Goal: Find specific page/section: Find specific page/section

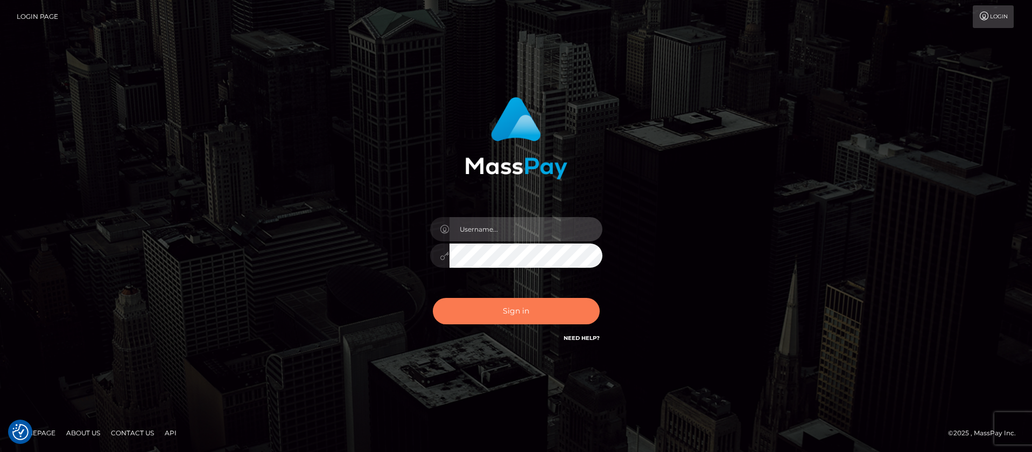
type input "balsaberisic"
click at [480, 315] on button "Sign in" at bounding box center [516, 311] width 167 height 26
type input "balsaberisic"
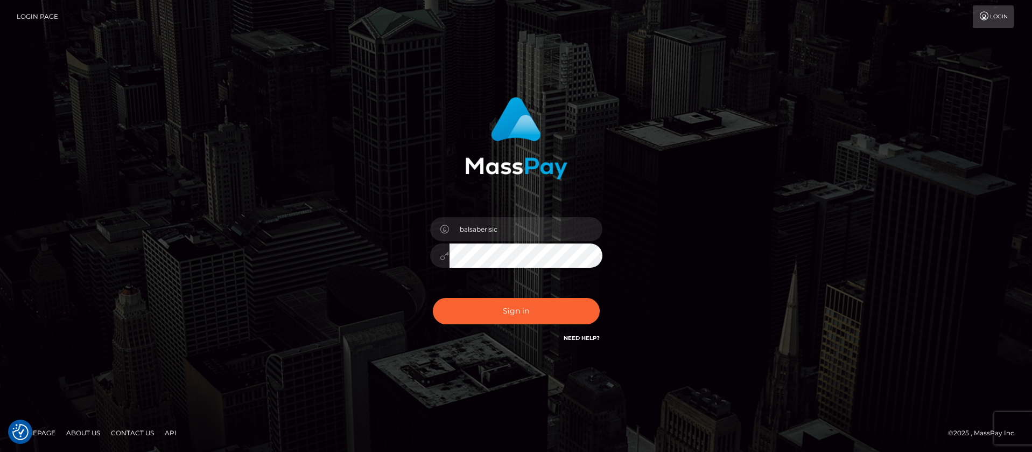
click at [466, 326] on div "Sign in Need Help?" at bounding box center [516, 315] width 188 height 48
click at [468, 321] on button "Sign in" at bounding box center [516, 311] width 167 height 26
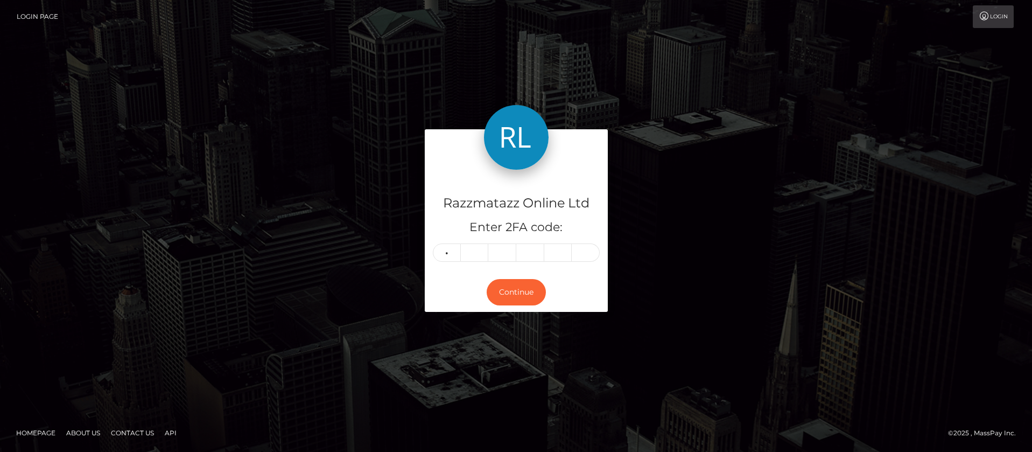
type input "1"
type input "4"
type input "5"
type input "9"
type input "8"
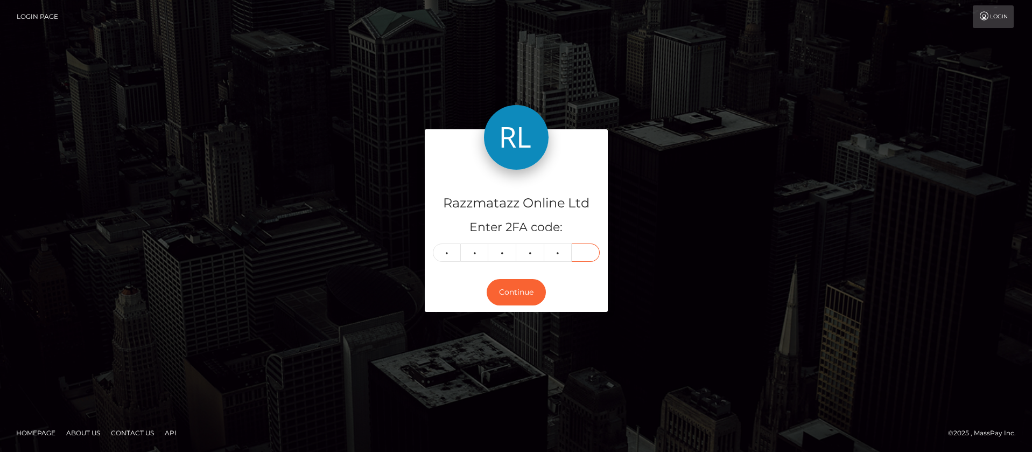
type input "5"
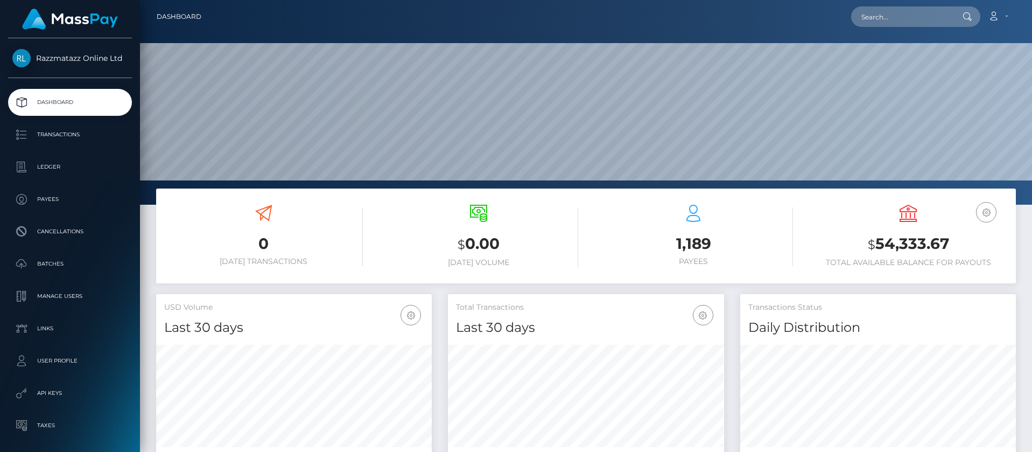
scroll to position [191, 276]
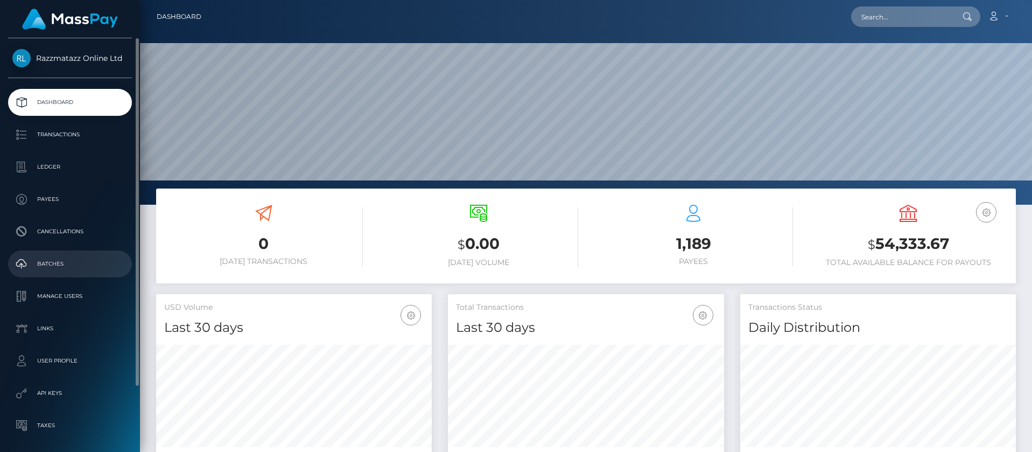
click at [73, 264] on p "Batches" at bounding box center [69, 264] width 115 height 16
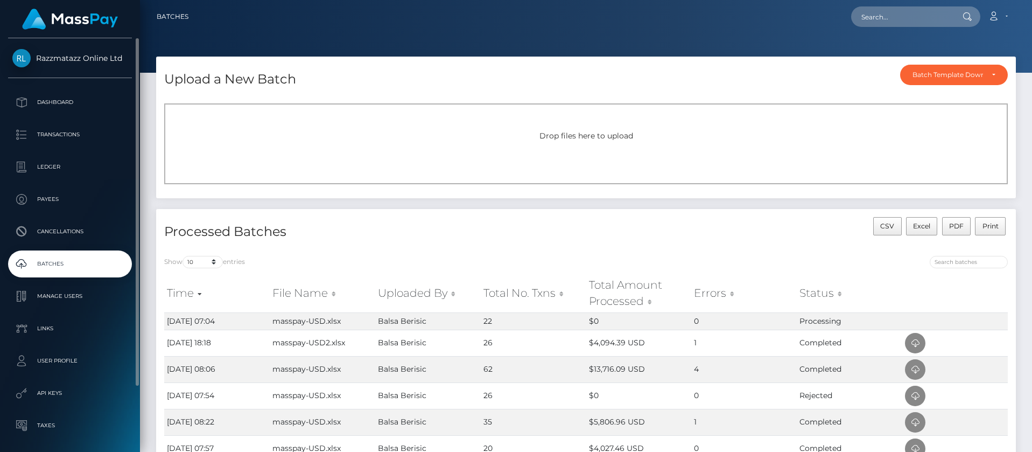
click at [43, 270] on p "Batches" at bounding box center [69, 264] width 115 height 16
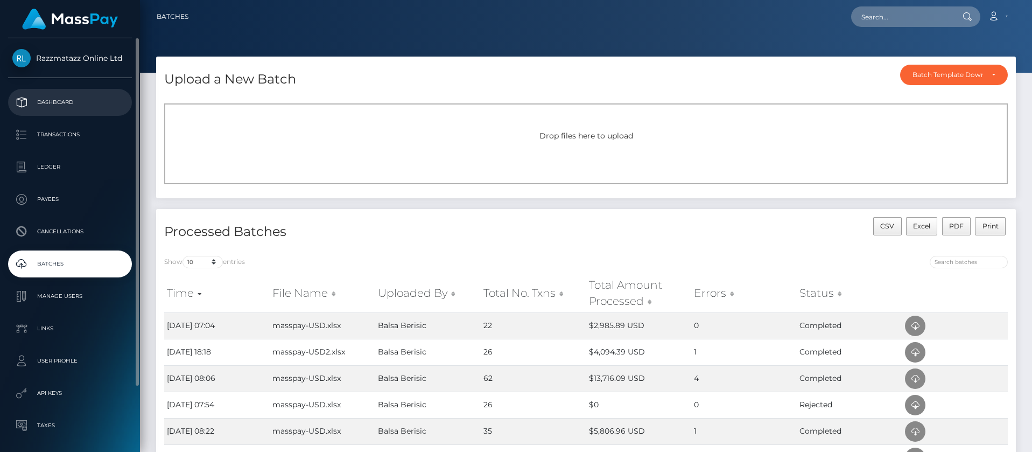
click at [98, 99] on p "Dashboard" at bounding box center [69, 102] width 115 height 16
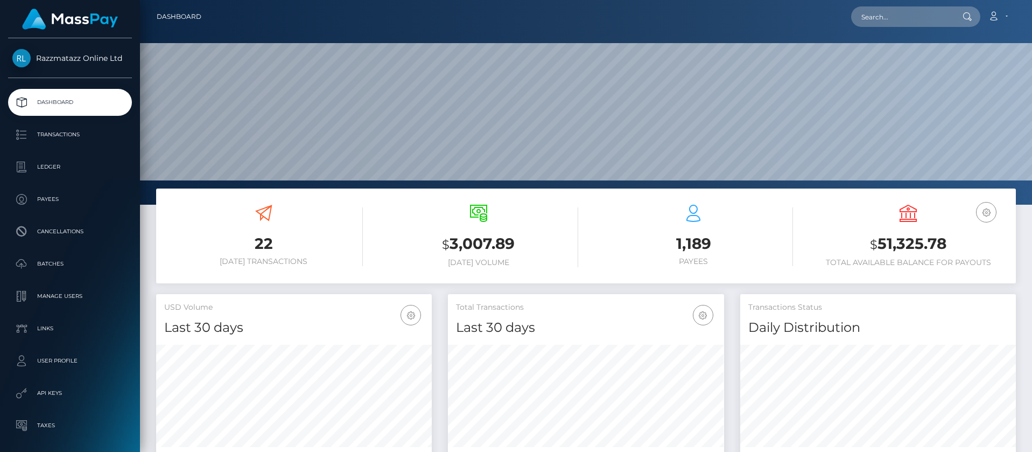
scroll to position [191, 276]
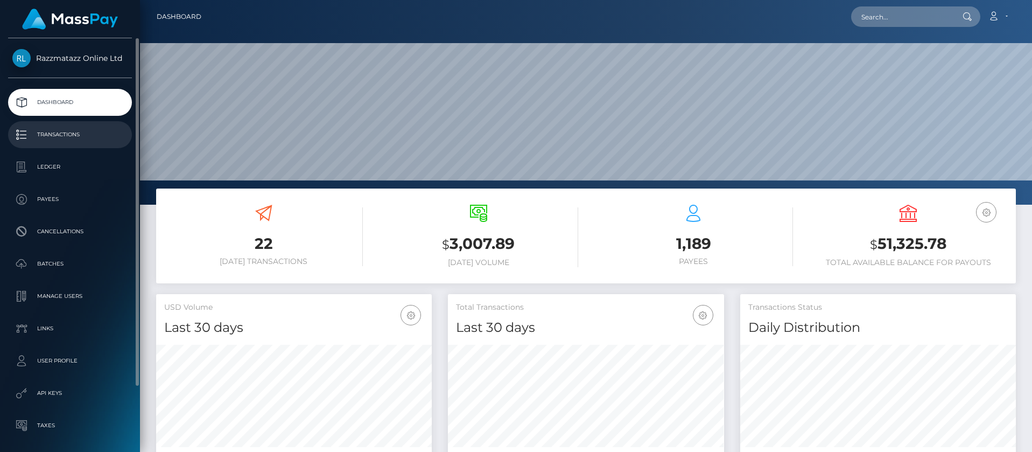
click at [83, 141] on p "Transactions" at bounding box center [69, 135] width 115 height 16
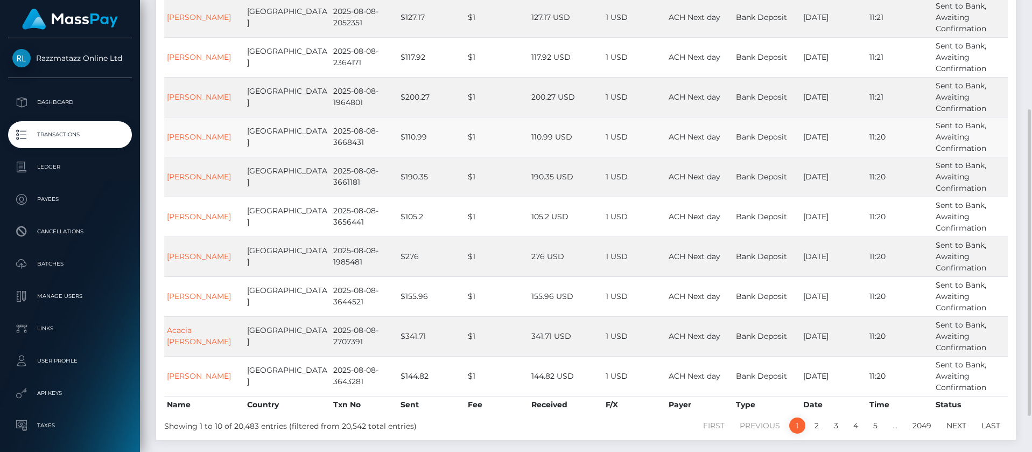
scroll to position [214, 0]
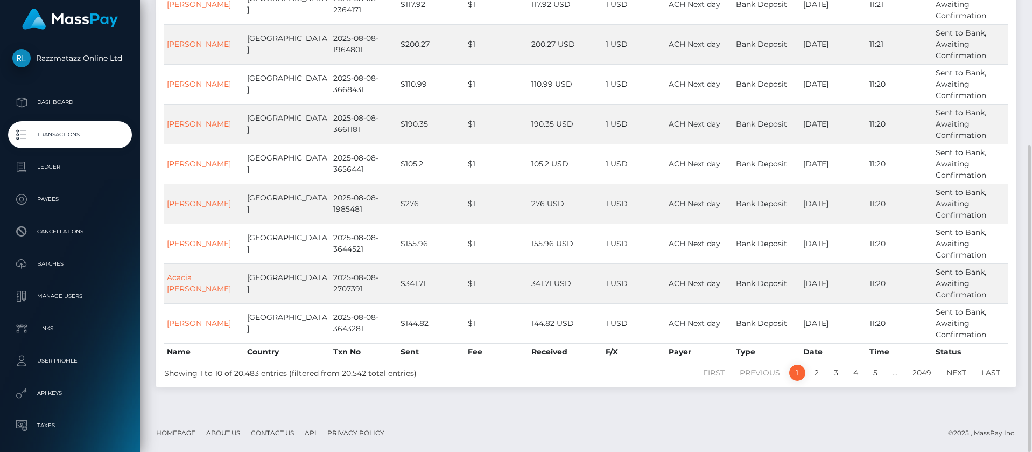
click at [794, 372] on link "1" at bounding box center [797, 372] width 16 height 16
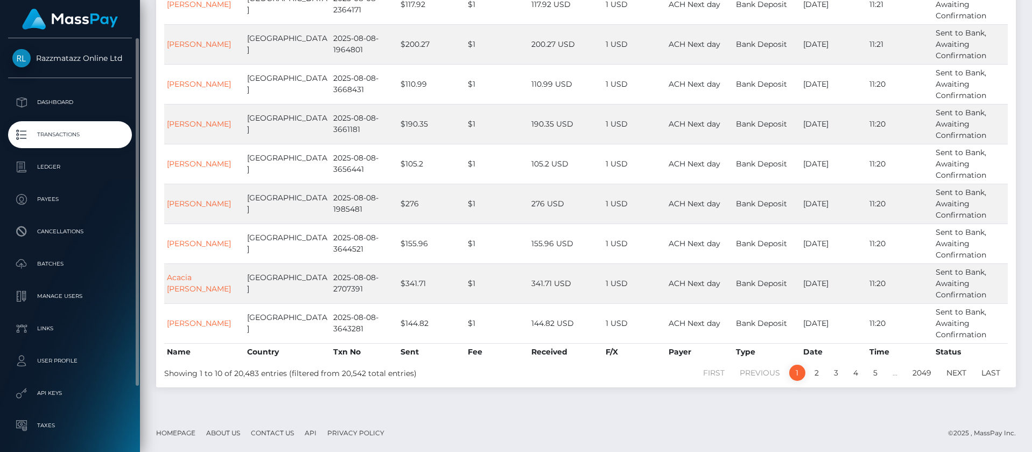
click at [51, 143] on link "Transactions" at bounding box center [70, 134] width 124 height 27
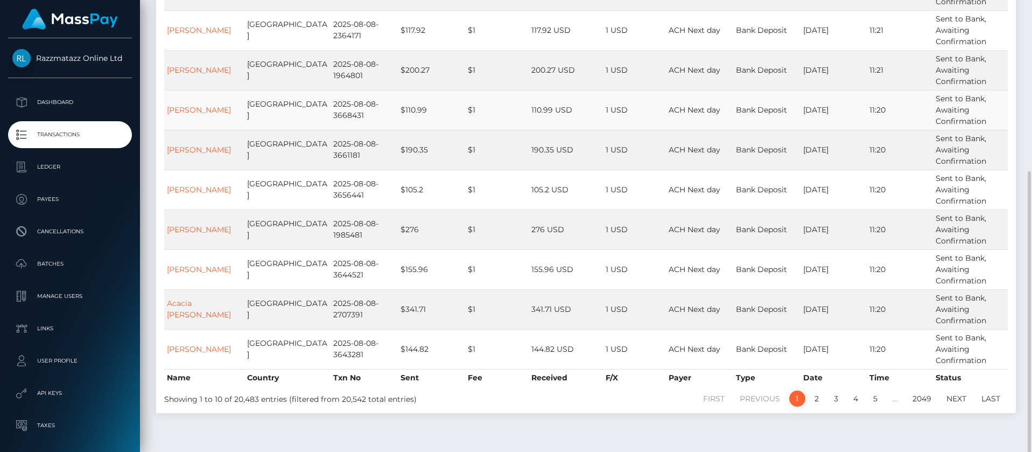
scroll to position [214, 0]
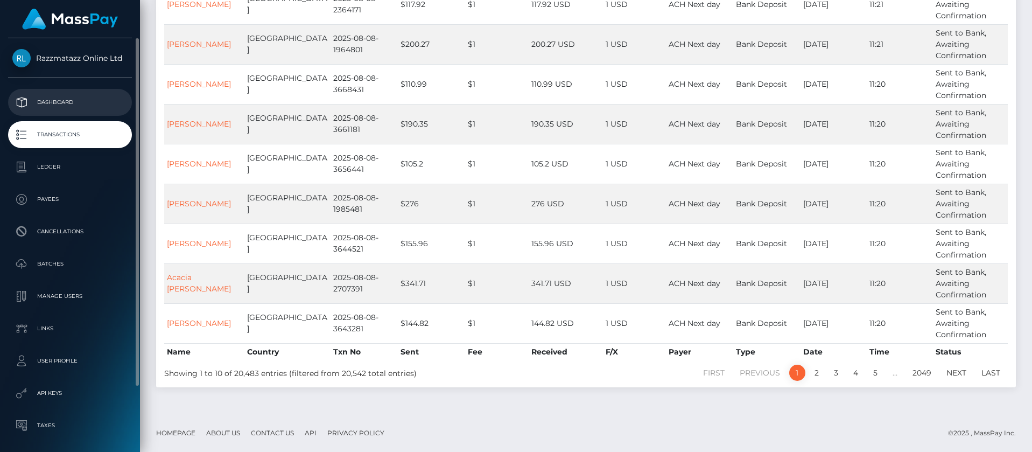
click at [68, 95] on p "Dashboard" at bounding box center [69, 102] width 115 height 16
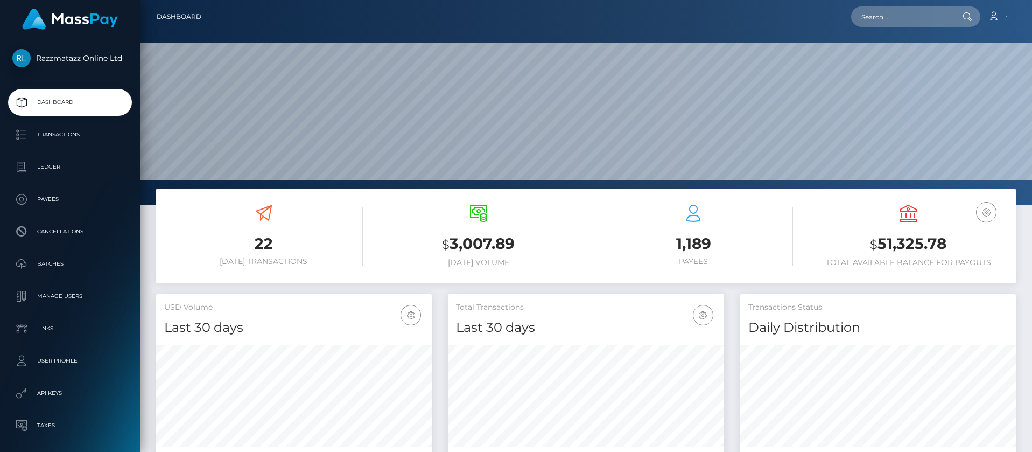
click at [52, 134] on p "Transactions" at bounding box center [69, 135] width 115 height 16
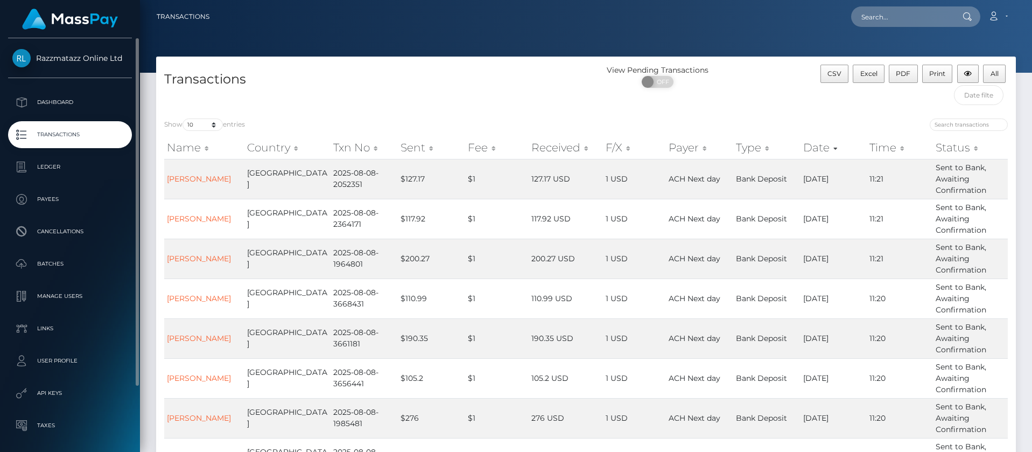
click at [84, 132] on p "Transactions" at bounding box center [69, 135] width 115 height 16
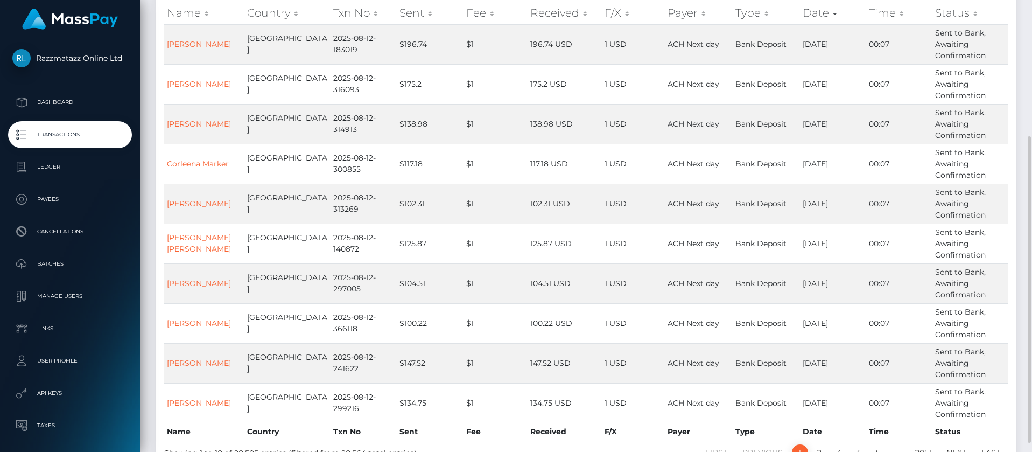
scroll to position [188, 0]
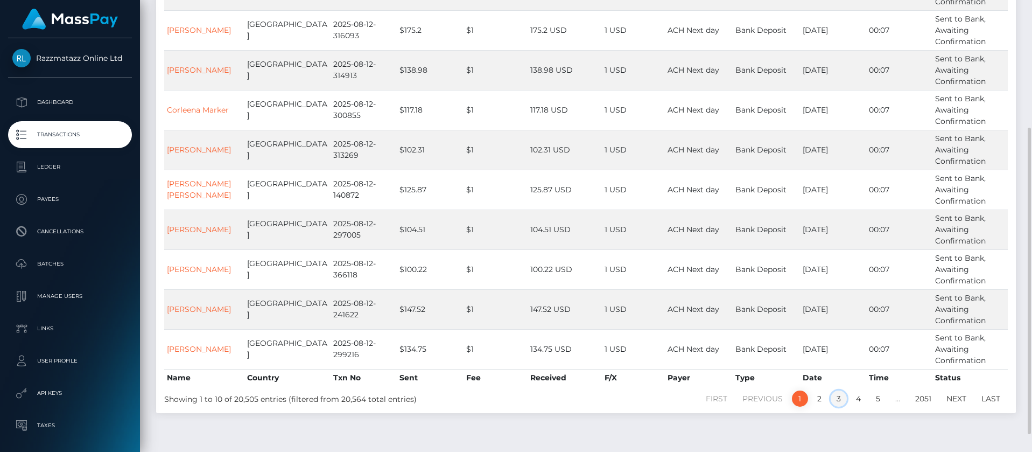
click at [832, 396] on link "3" at bounding box center [839, 398] width 16 height 16
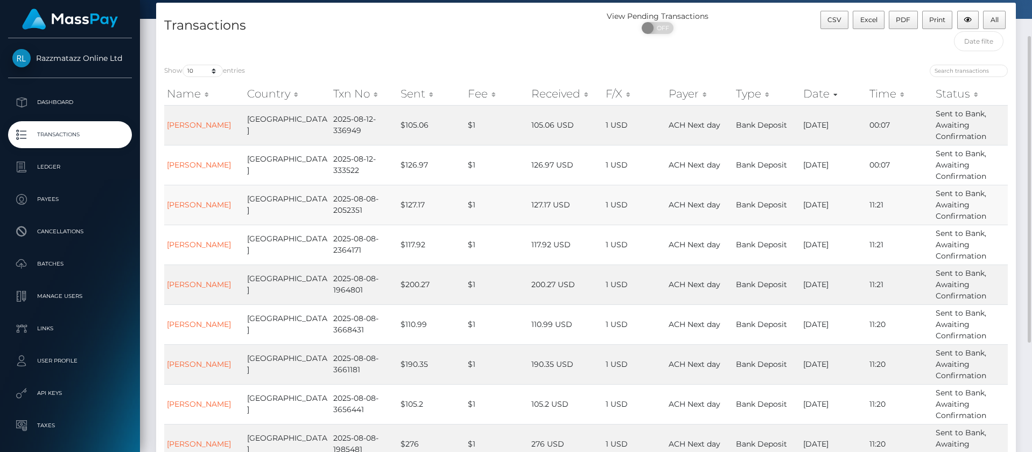
scroll to position [214, 0]
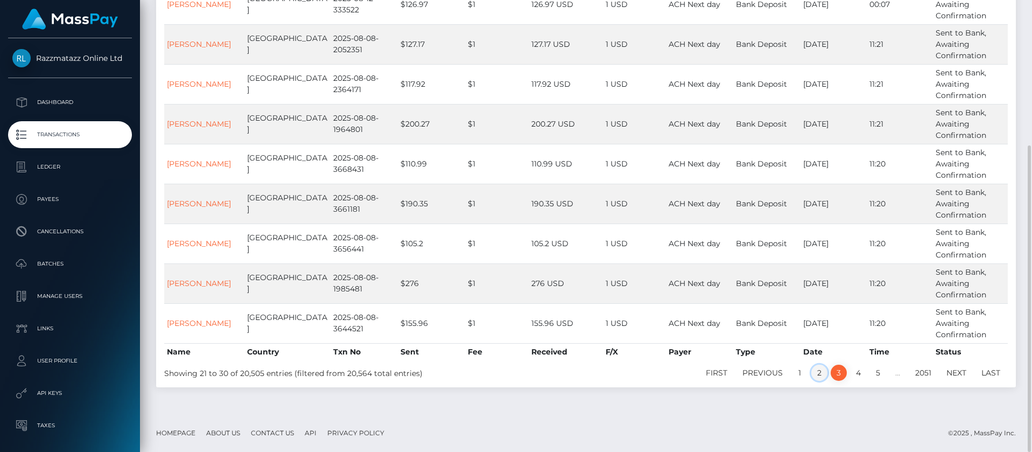
click at [813, 375] on link "2" at bounding box center [819, 372] width 16 height 16
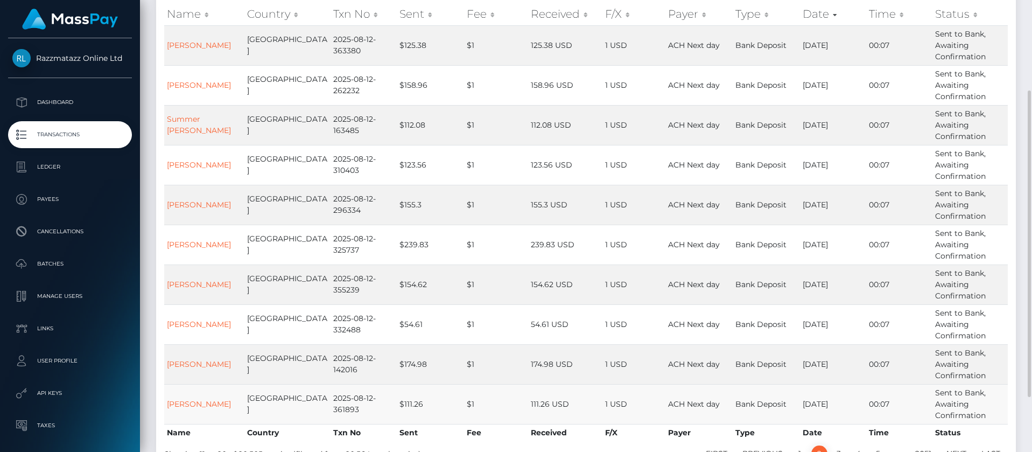
scroll to position [187, 0]
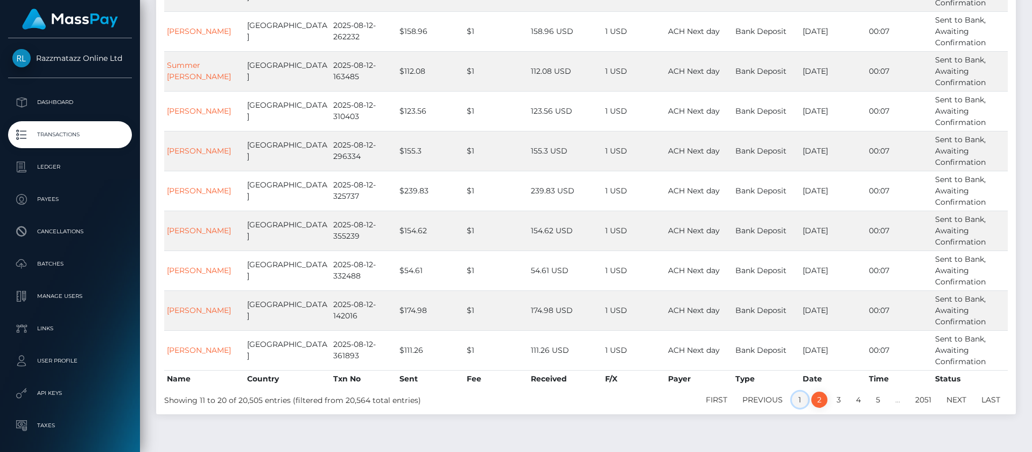
click at [796, 397] on link "1" at bounding box center [800, 399] width 16 height 16
